Goal: Find specific page/section

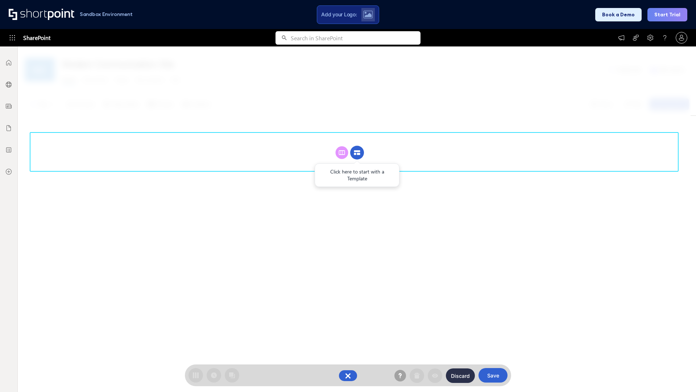
click at [357, 152] on circle at bounding box center [357, 153] width 14 height 14
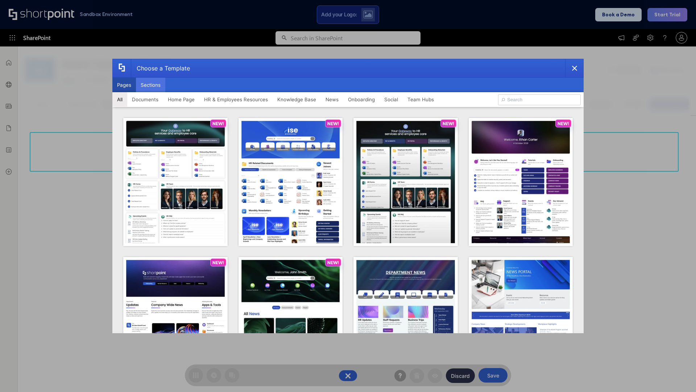
click at [150, 85] on button "Sections" at bounding box center [150, 85] width 29 height 15
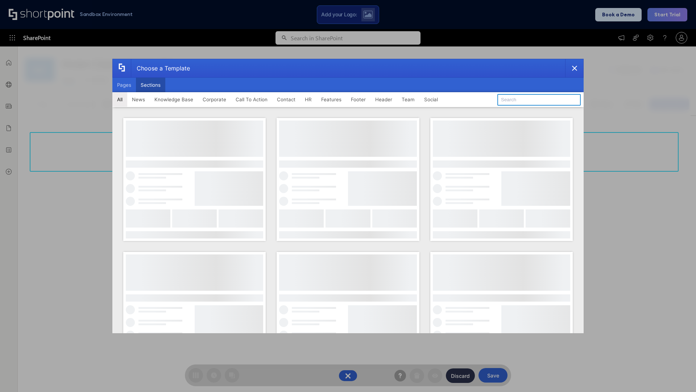
type input "Employee Spotlight 1"
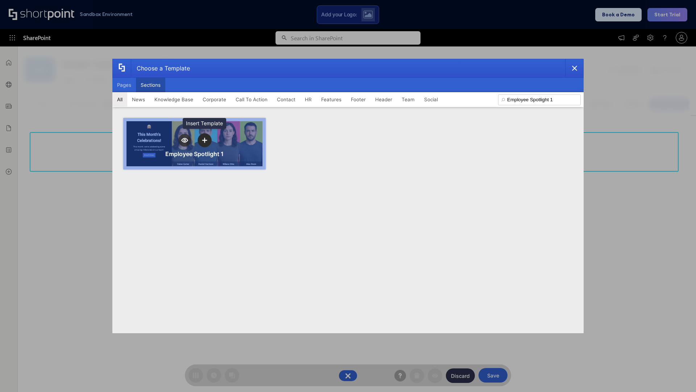
click at [204, 140] on icon "template selector" at bounding box center [204, 139] width 5 height 5
